Goal: Information Seeking & Learning: Find specific fact

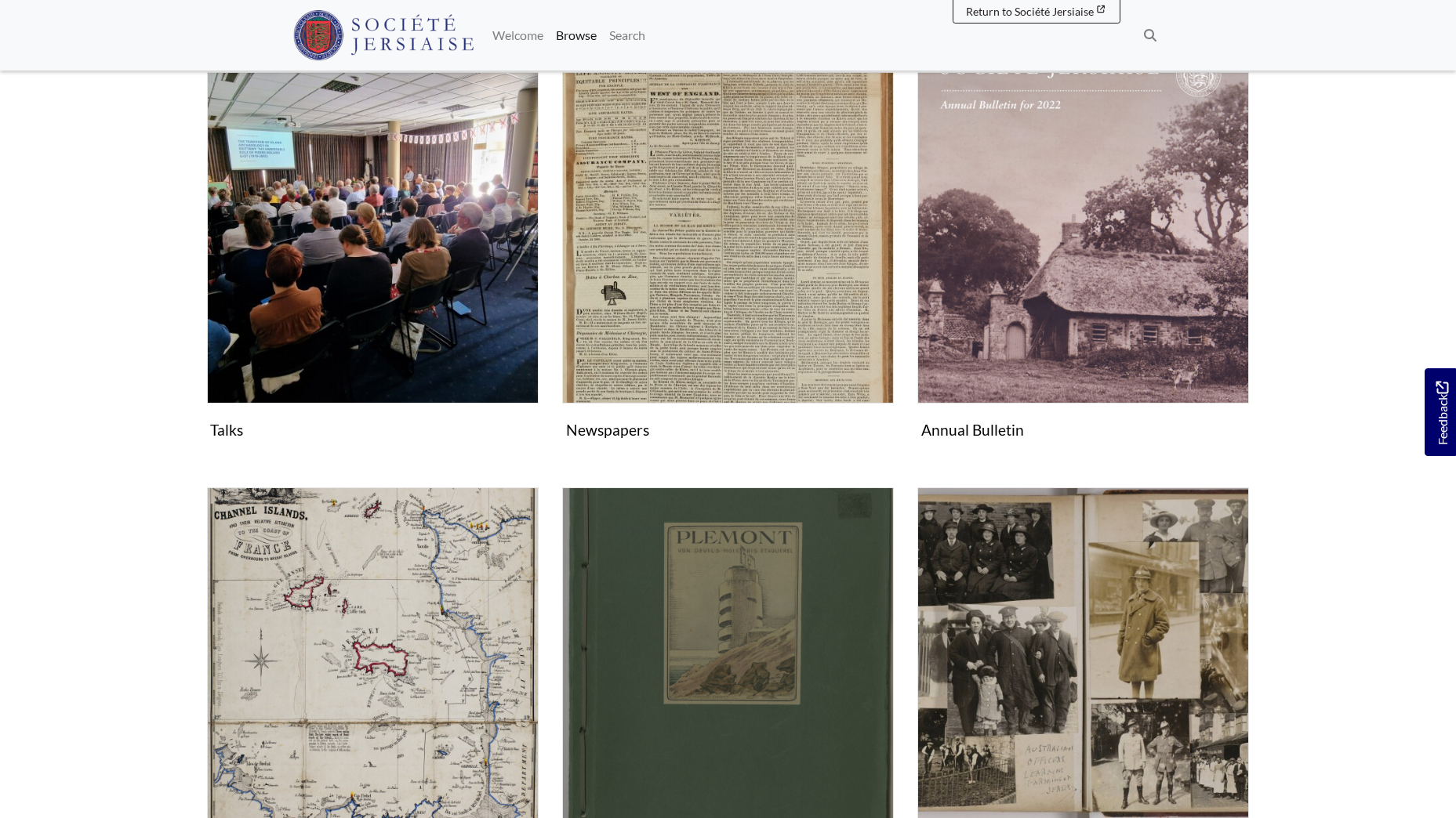
scroll to position [313, 0]
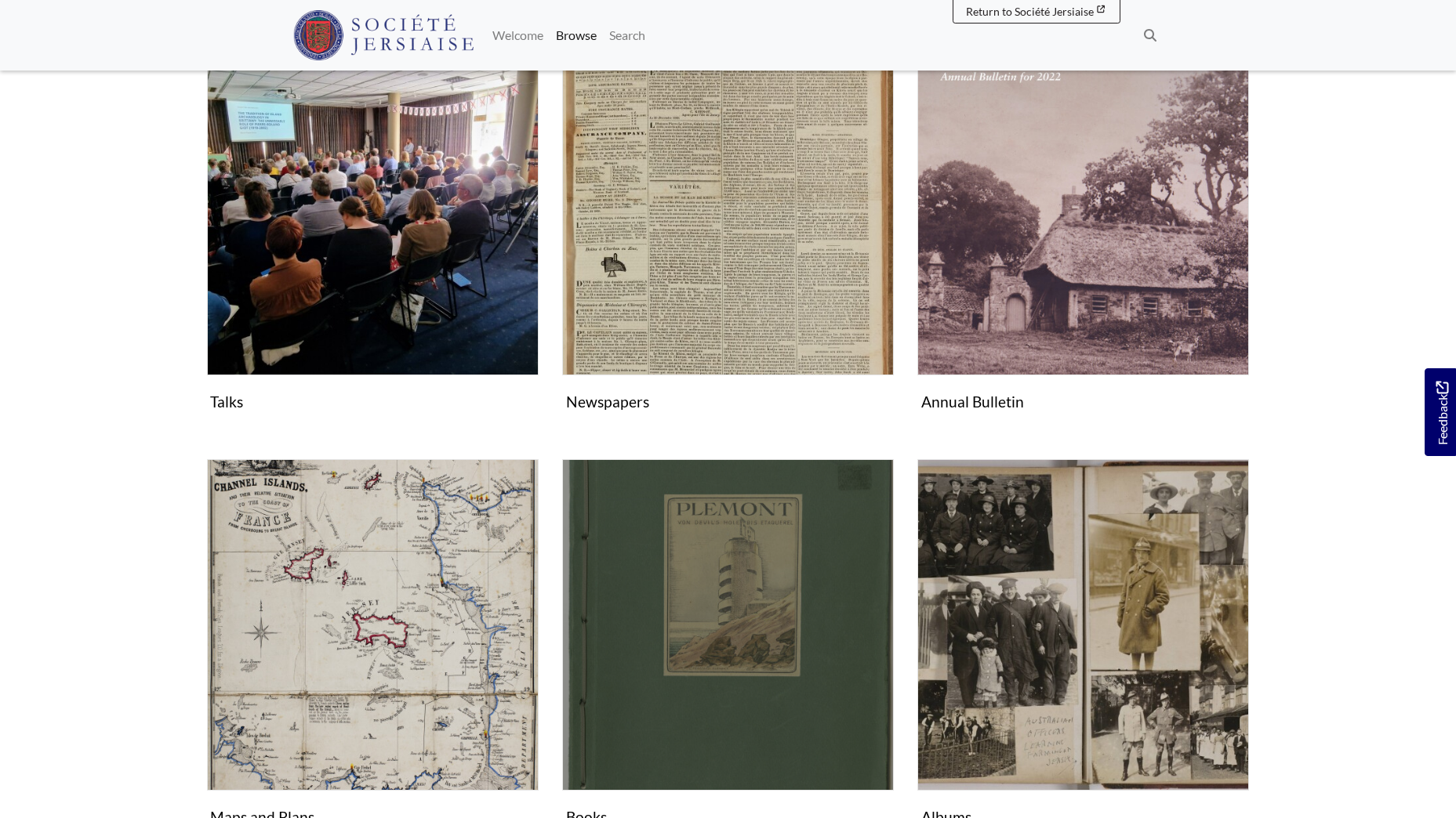
click at [701, 563] on img "Subcollection" at bounding box center [728, 625] width 332 height 331
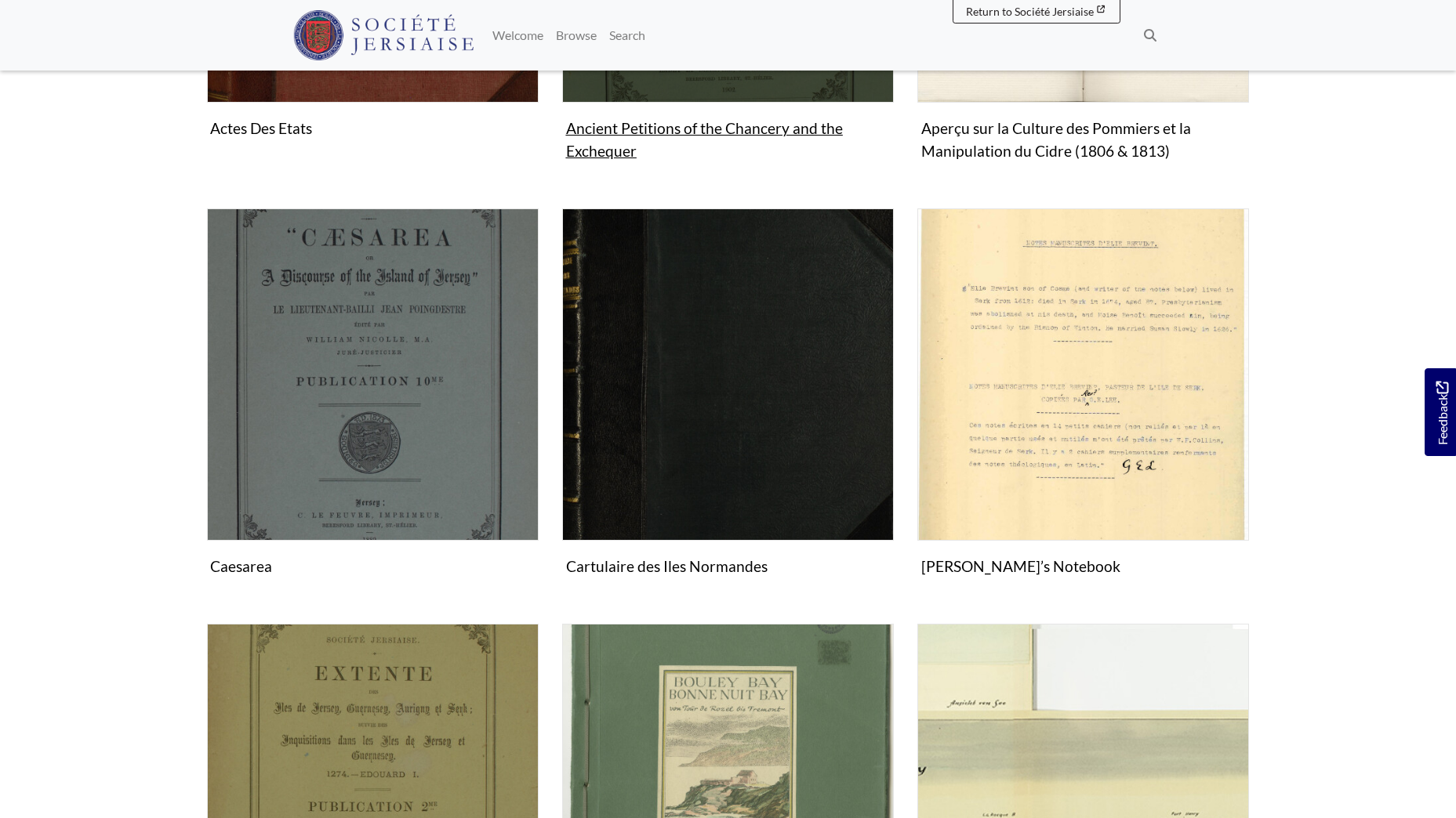
scroll to position [784, 0]
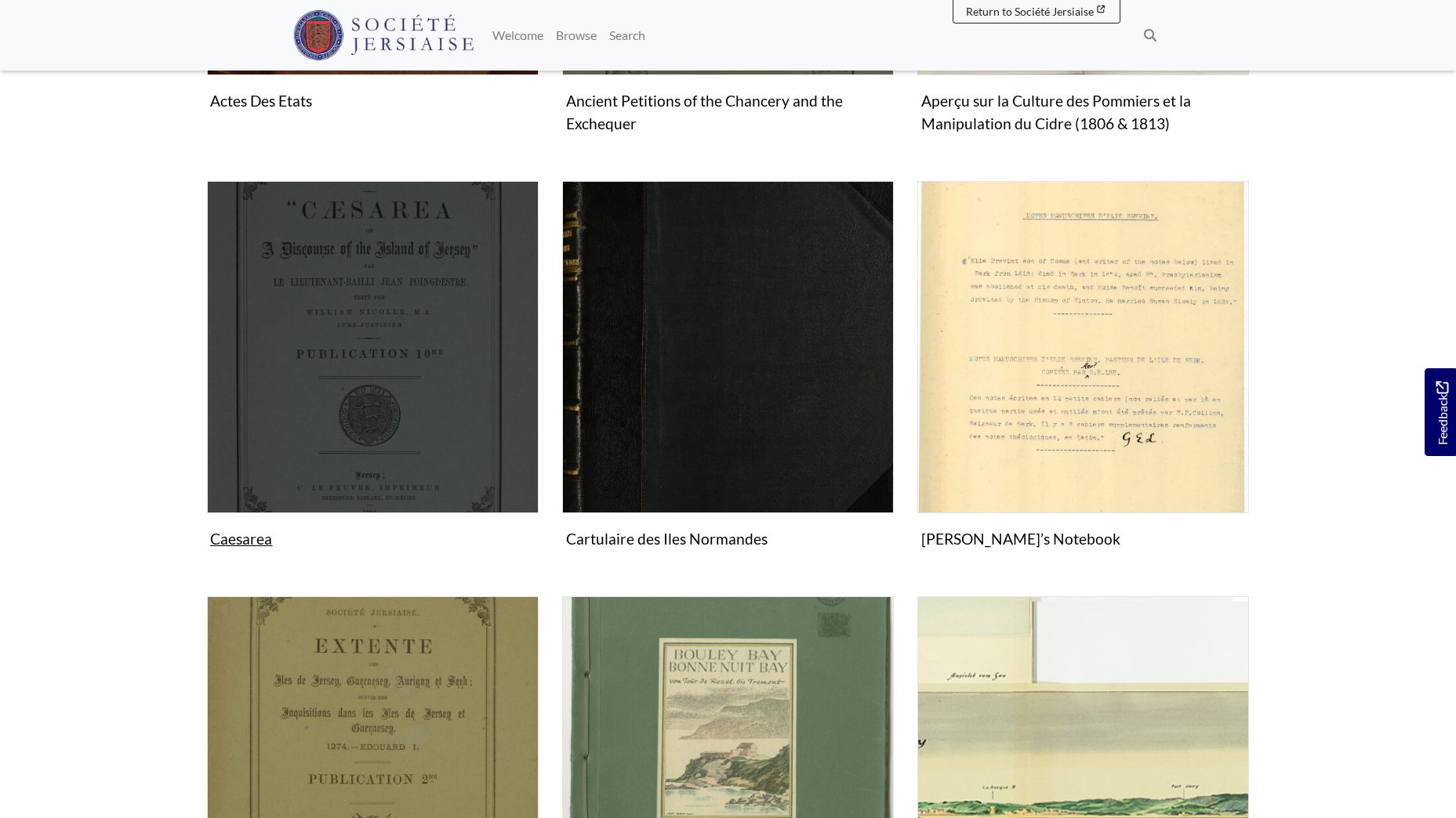
click at [394, 369] on img "Subcollection" at bounding box center [373, 346] width 332 height 331
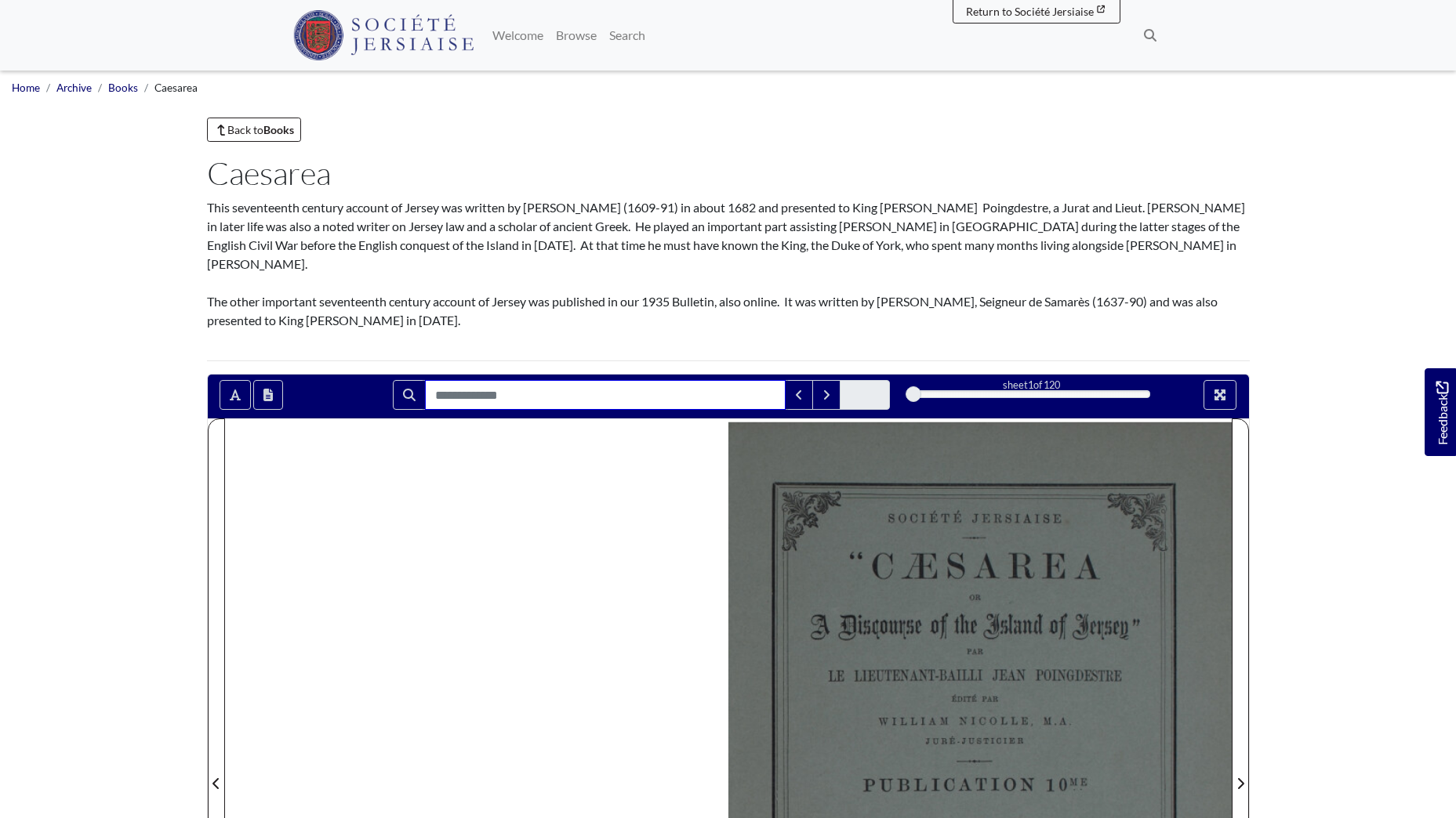
click at [489, 401] on input "Search for" at bounding box center [605, 395] width 361 height 30
type input "*****"
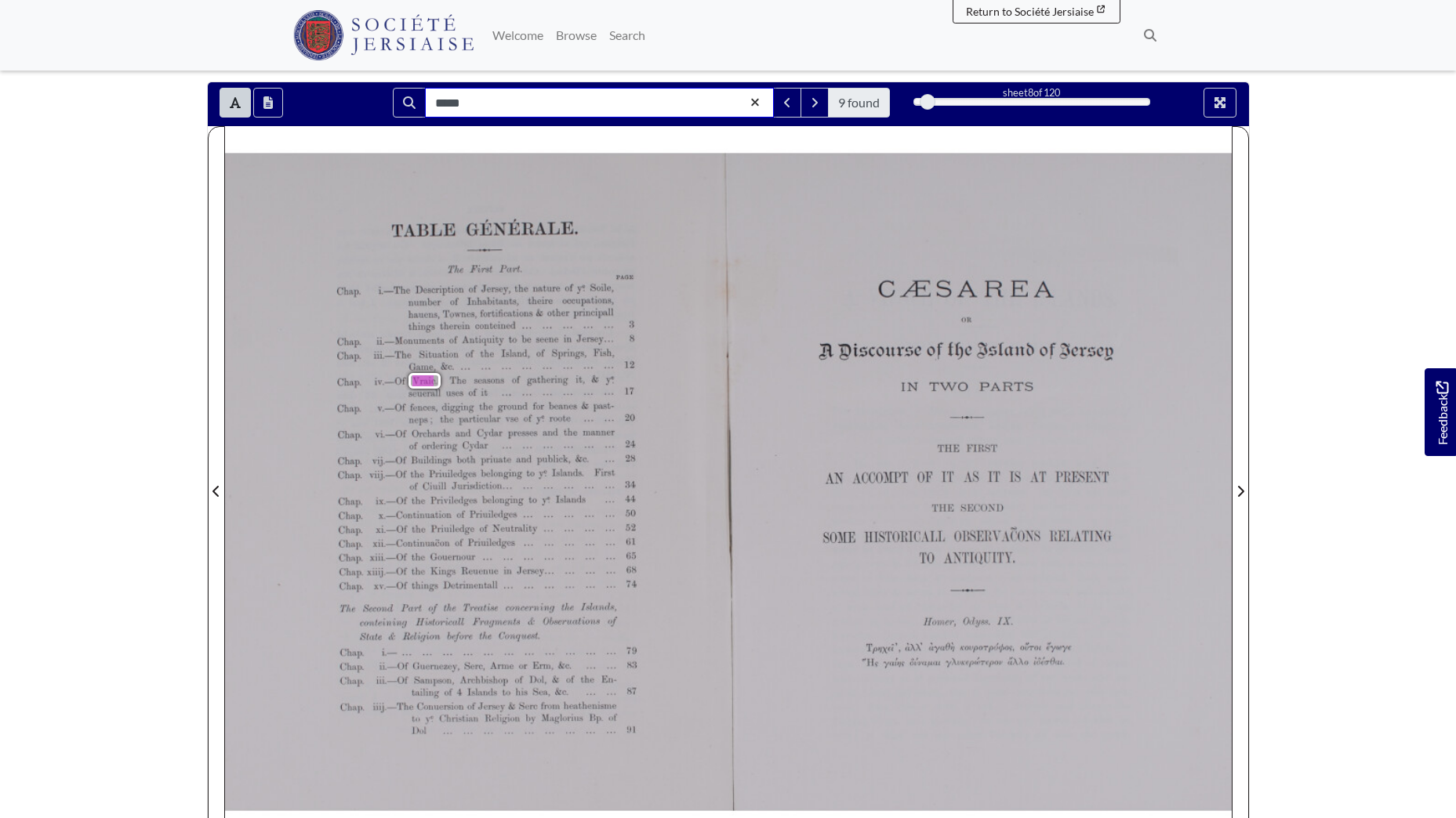
scroll to position [313, 0]
